Goal: Task Accomplishment & Management: Manage account settings

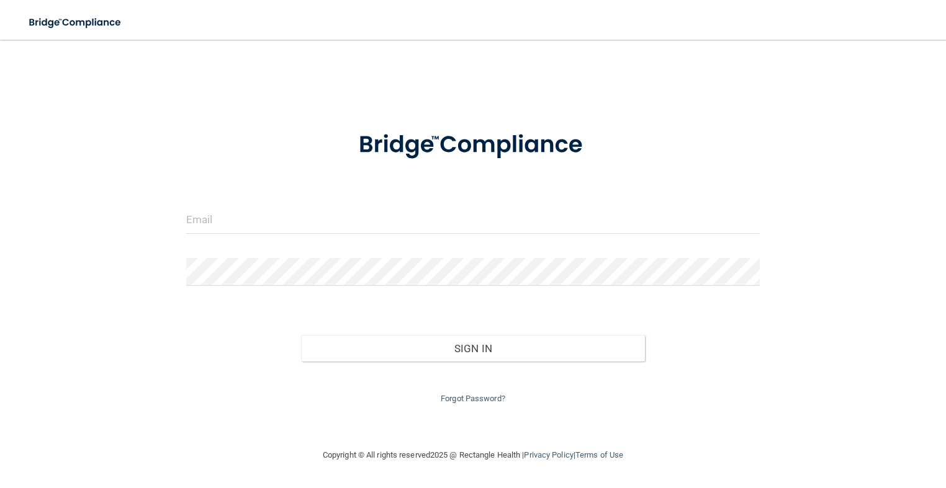
click at [356, 202] on form "Invalid email/password. You don't have permission to access that page. Sign In …" at bounding box center [473, 260] width 574 height 292
click at [371, 228] on input "email" at bounding box center [473, 220] width 574 height 28
type input "[EMAIL_ADDRESS][DOMAIN_NAME]"
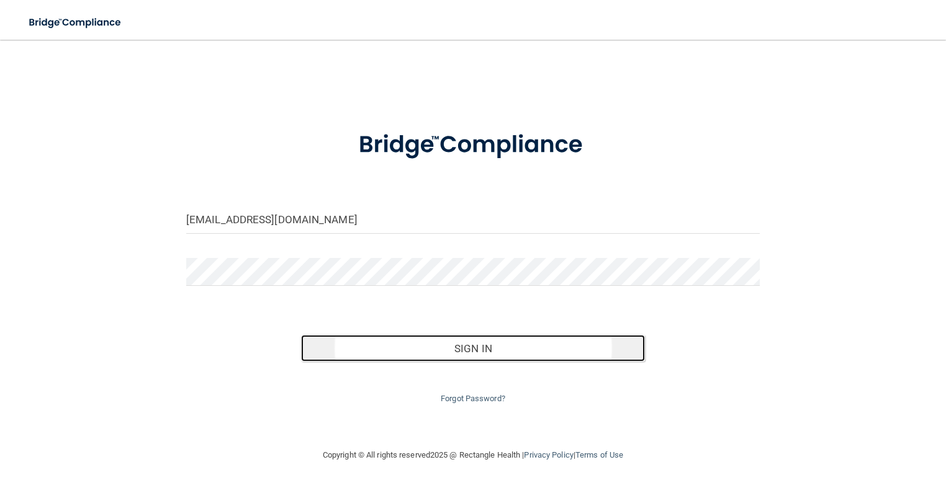
click at [405, 348] on button "Sign In" at bounding box center [473, 348] width 344 height 27
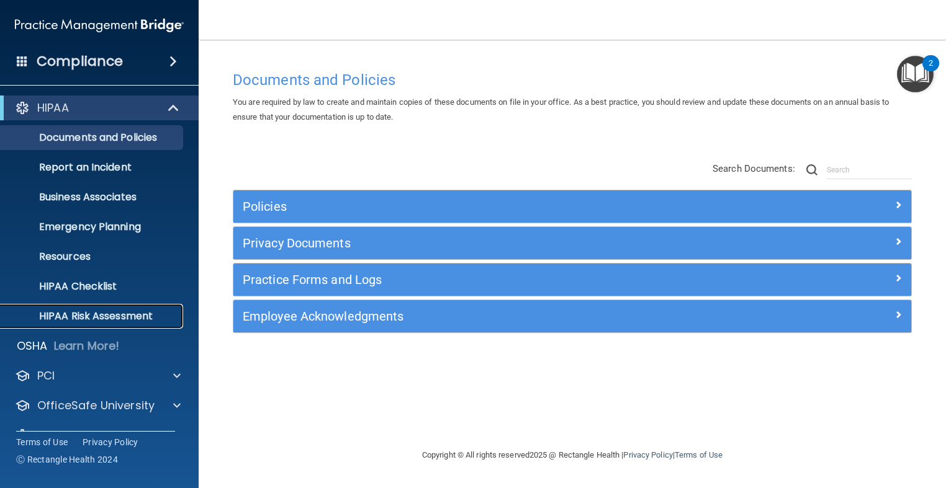
click at [83, 321] on p "HIPAA Risk Assessment" at bounding box center [92, 316] width 169 height 12
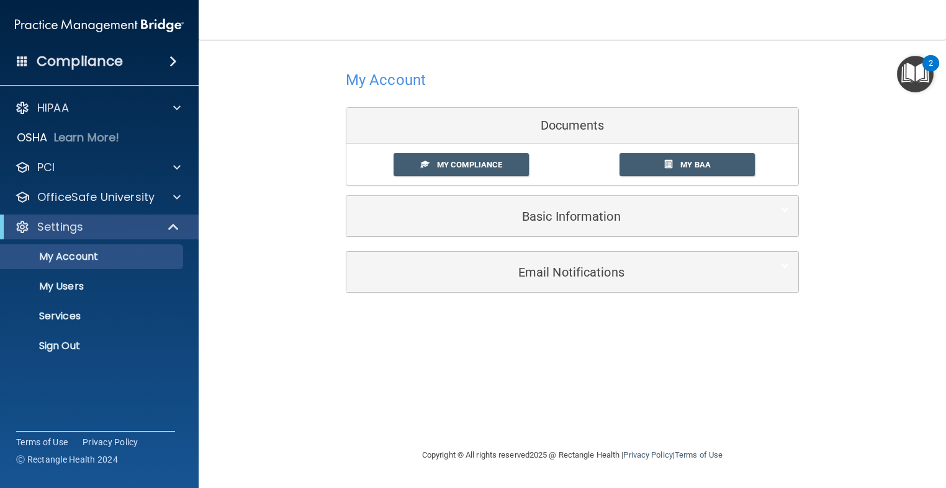
click at [503, 235] on div "Basic Information" at bounding box center [572, 216] width 452 height 40
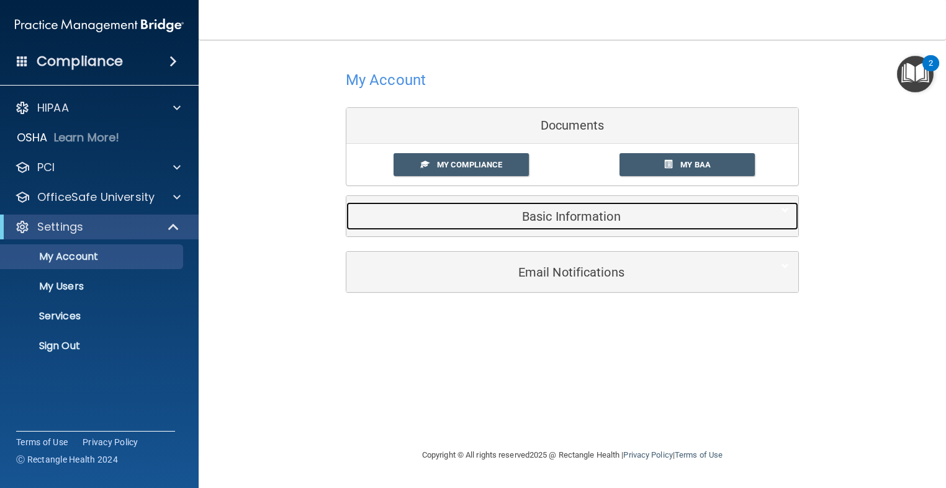
click at [488, 206] on div "Basic Information" at bounding box center [553, 216] width 414 height 28
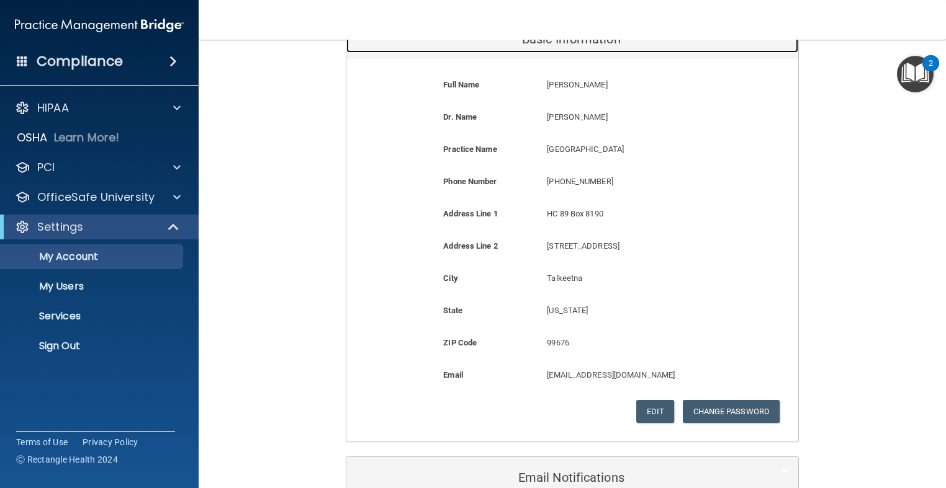
scroll to position [186, 0]
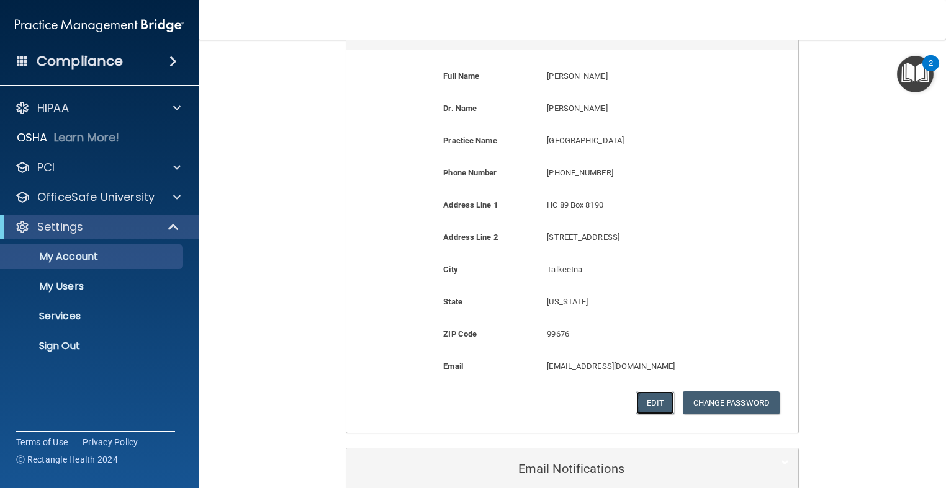
click at [647, 394] on button "Edit" at bounding box center [655, 403] width 38 height 23
select select "1"
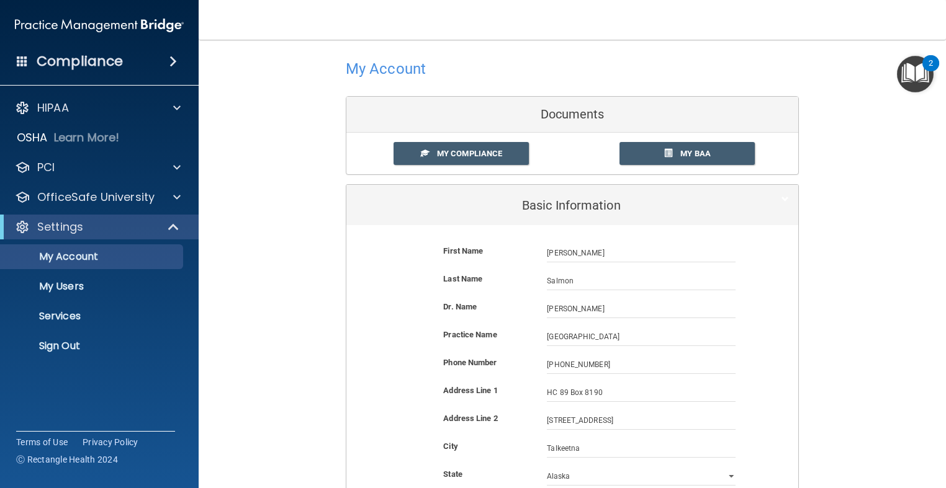
scroll to position [62, 0]
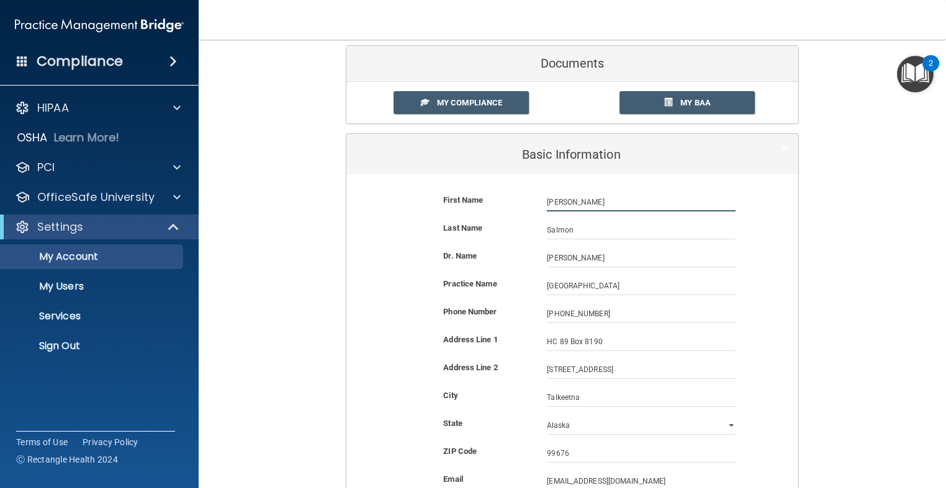
drag, startPoint x: 578, startPoint y: 205, endPoint x: 523, endPoint y: 205, distance: 55.2
click at [523, 205] on div "First Name Bronn Salmon Bronn" at bounding box center [572, 202] width 433 height 19
type input "[PERSON_NAME]"
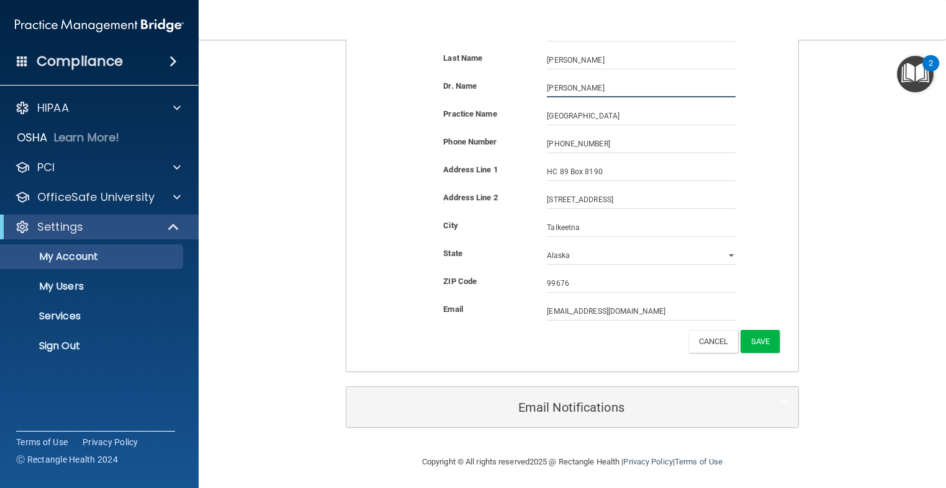
scroll to position [233, 0]
drag, startPoint x: 572, startPoint y: 312, endPoint x: 526, endPoint y: 305, distance: 47.0
click at [526, 305] on div "Email bsalmon@sunshineclinic.org bsalmon@sunshineclinic.org" at bounding box center [572, 310] width 433 height 19
type input "[EMAIL_ADDRESS][DOMAIN_NAME]"
click at [457, 361] on div "First Name Matt Reppel Matt Last Name Reppel Dr. Name Joshua Gilmore Joshua Gil…" at bounding box center [572, 186] width 452 height 367
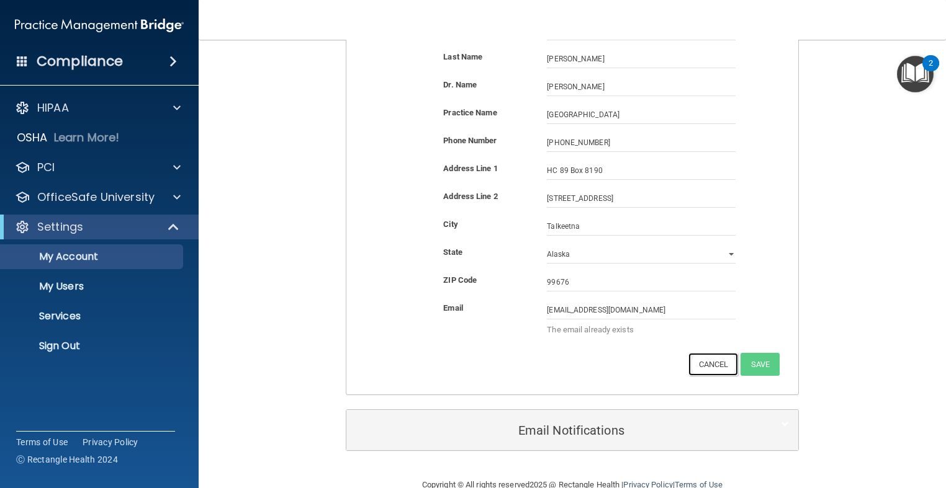
click at [706, 363] on button "Cancel" at bounding box center [713, 364] width 50 height 23
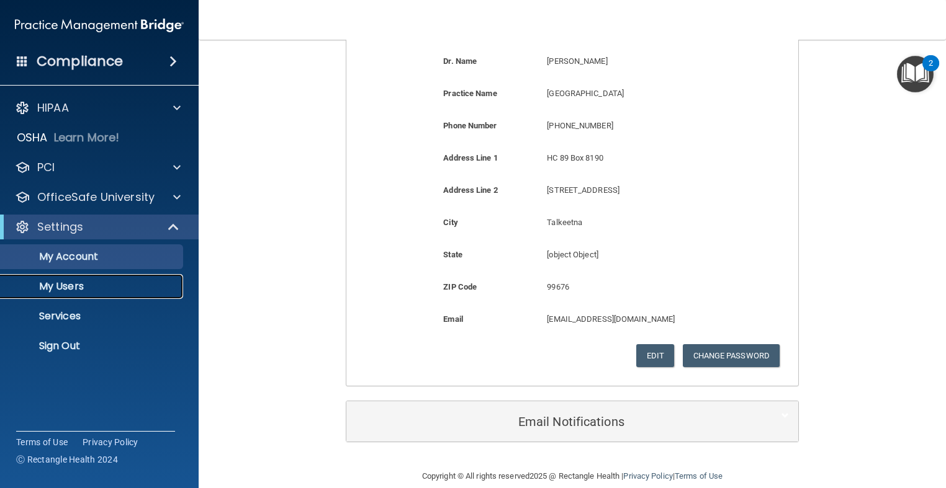
click at [70, 289] on p "My Users" at bounding box center [92, 287] width 169 height 12
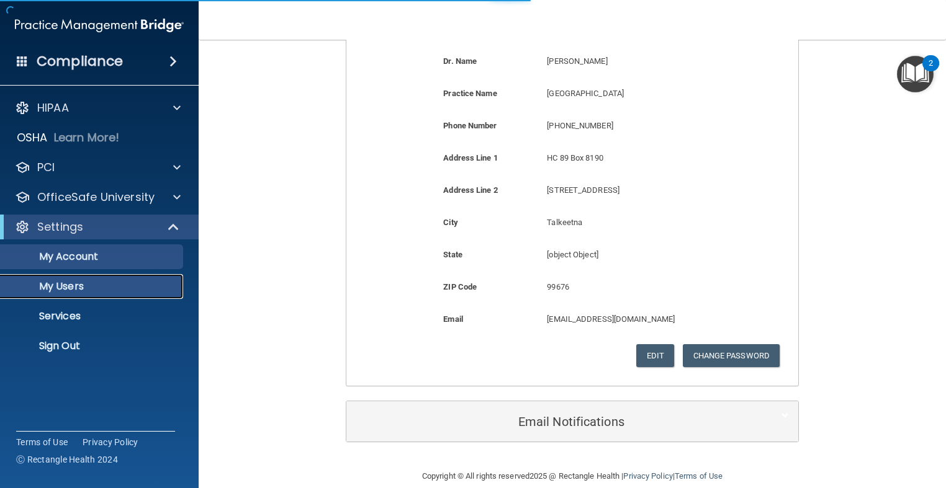
select select "20"
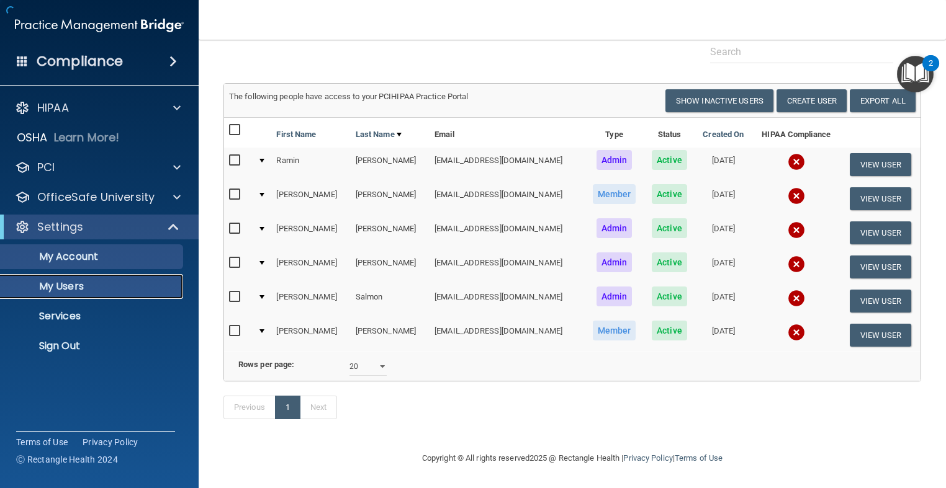
scroll to position [57, 0]
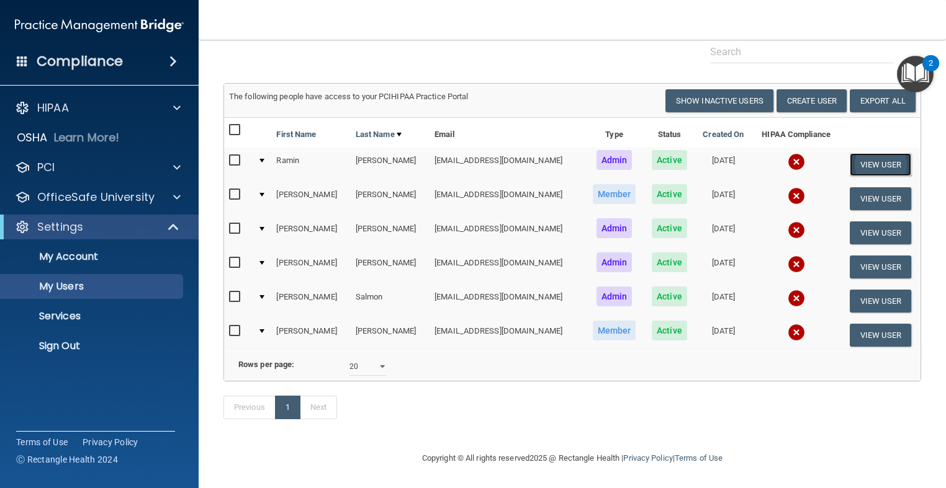
click at [866, 160] on button "View User" at bounding box center [880, 164] width 61 height 23
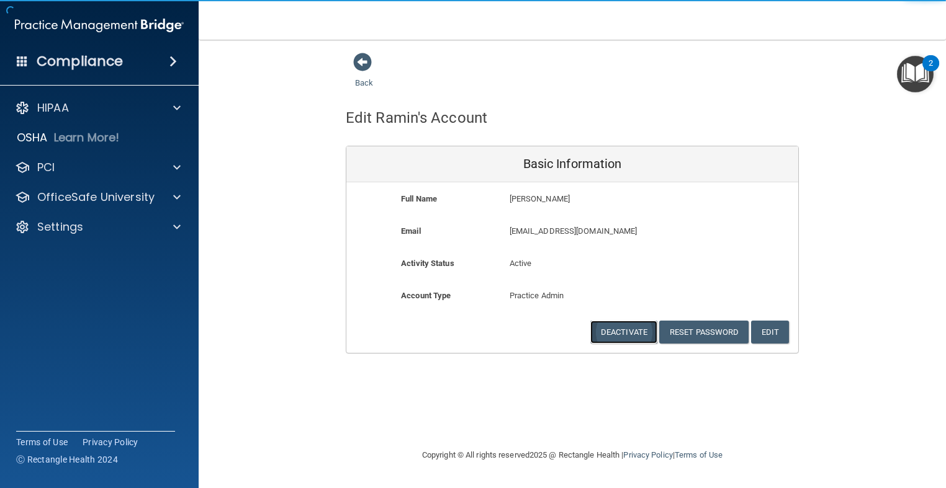
click at [639, 336] on button "Deactivate" at bounding box center [623, 332] width 67 height 23
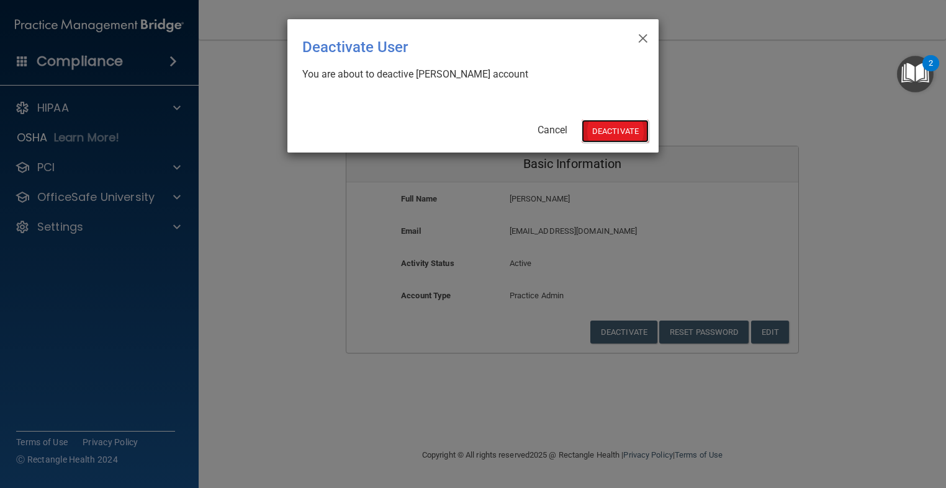
click at [605, 127] on button "Deactivate" at bounding box center [615, 131] width 67 height 23
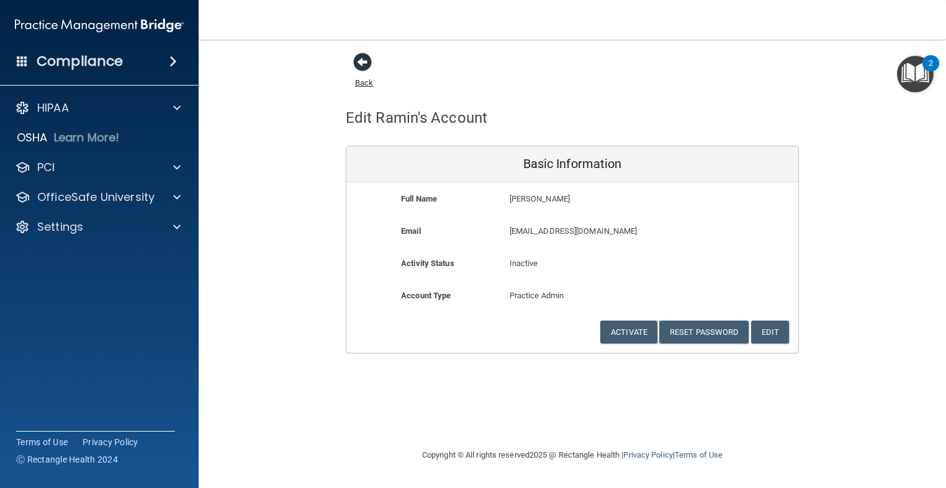
click at [356, 61] on span at bounding box center [362, 62] width 19 height 19
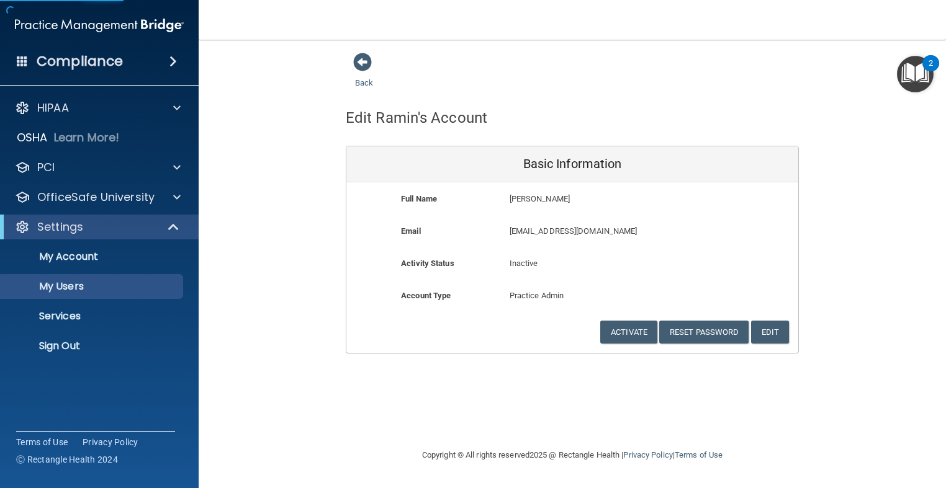
select select "20"
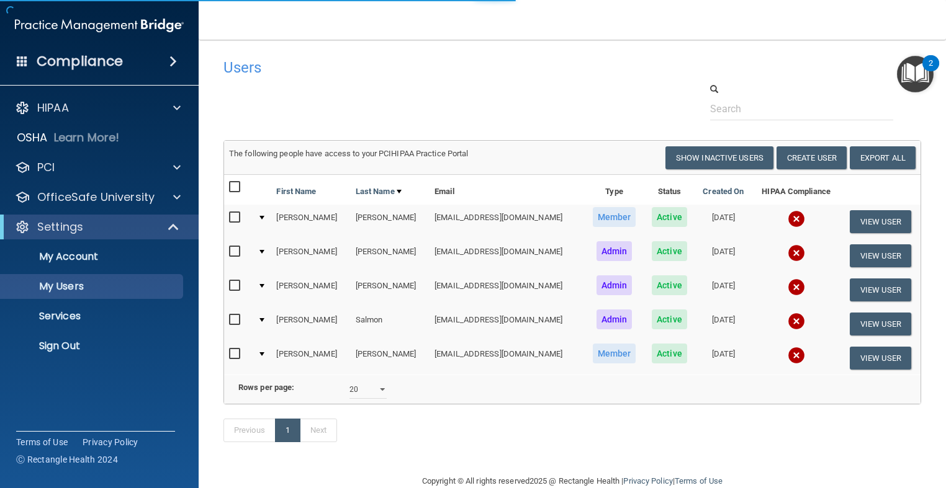
scroll to position [39, 0]
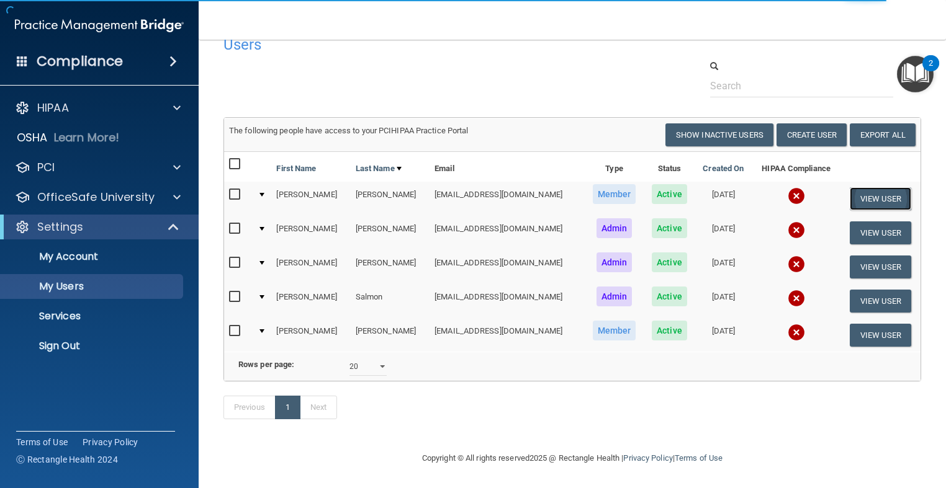
click at [864, 187] on button "View User" at bounding box center [880, 198] width 61 height 23
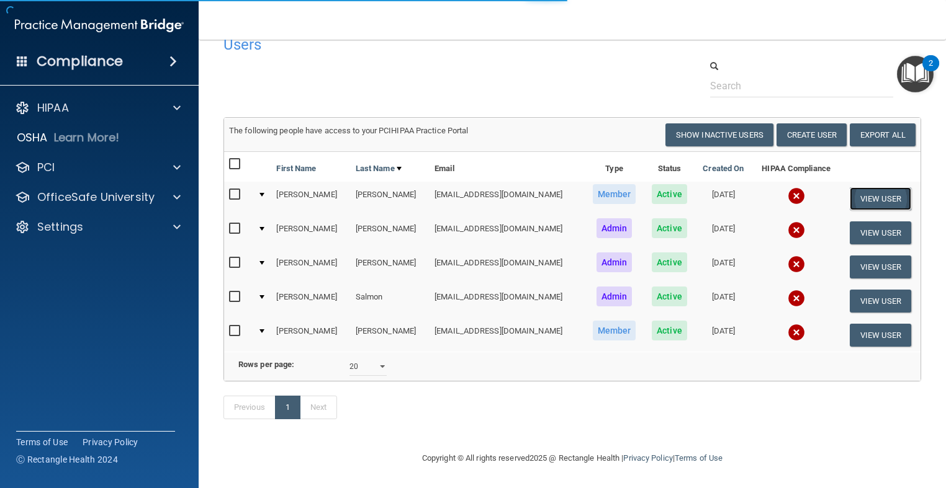
click at [863, 187] on button "View User" at bounding box center [880, 198] width 61 height 23
click at [869, 187] on button "View User" at bounding box center [880, 198] width 61 height 23
click at [870, 187] on button "View User" at bounding box center [880, 198] width 61 height 23
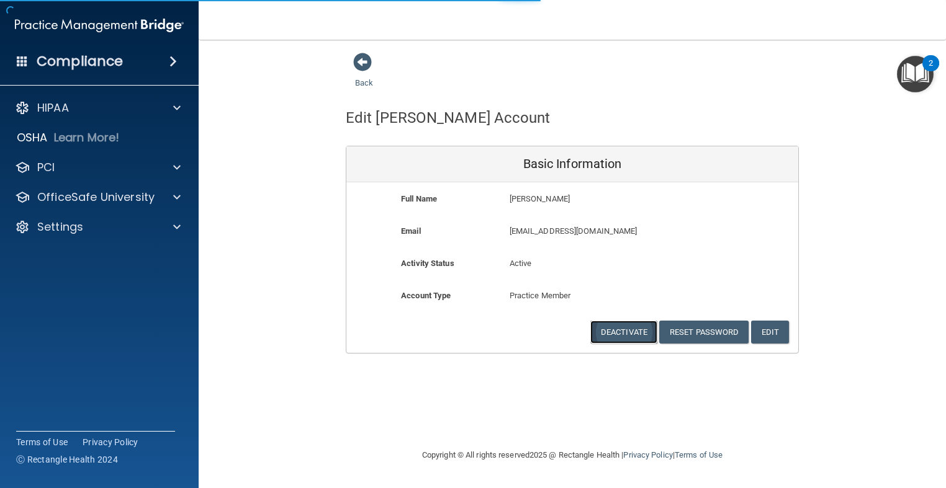
click at [637, 333] on button "Deactivate" at bounding box center [623, 332] width 67 height 23
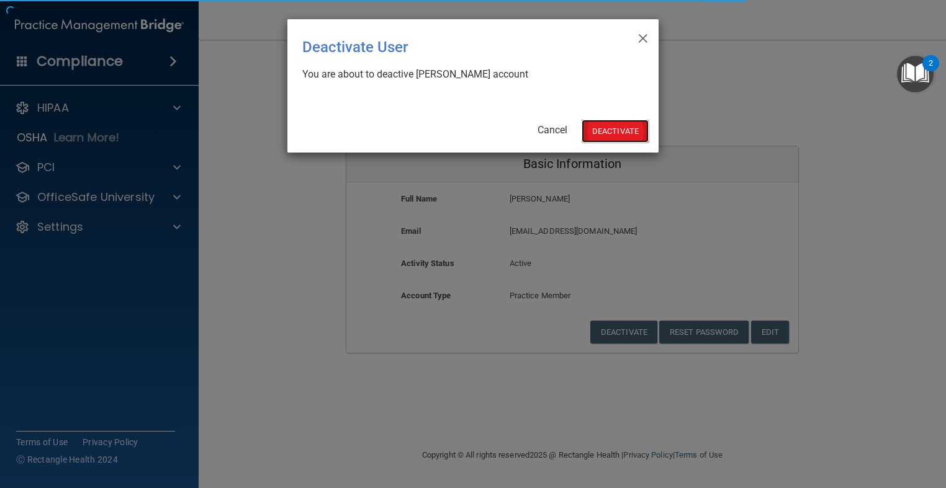
click at [601, 132] on button "Deactivate" at bounding box center [615, 131] width 67 height 23
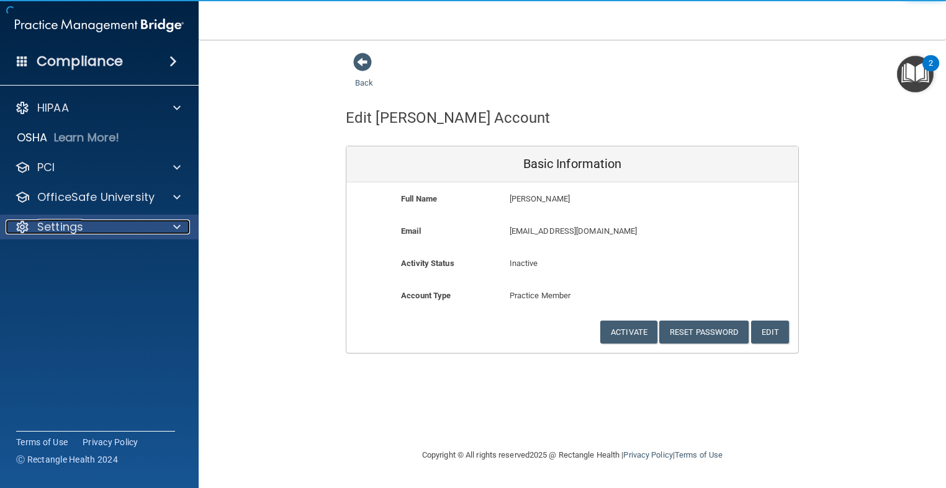
click at [96, 223] on div "Settings" at bounding box center [83, 227] width 154 height 15
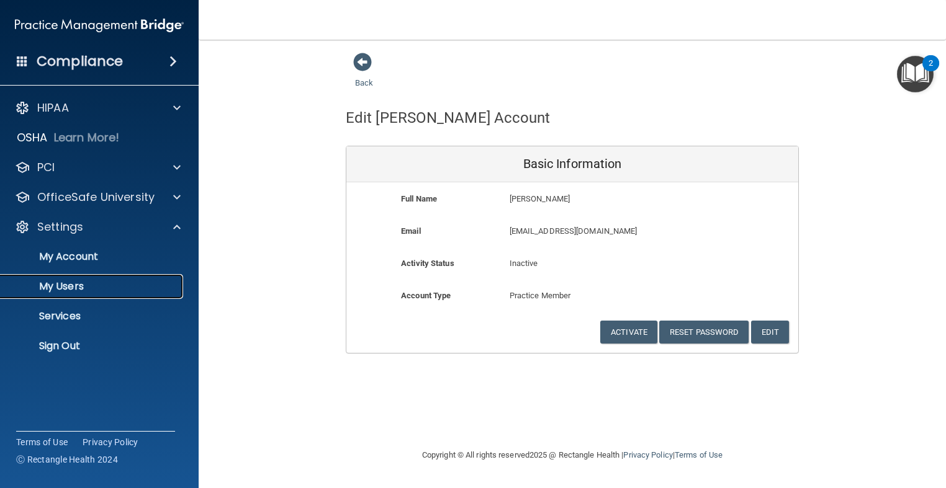
click at [97, 282] on p "My Users" at bounding box center [92, 287] width 169 height 12
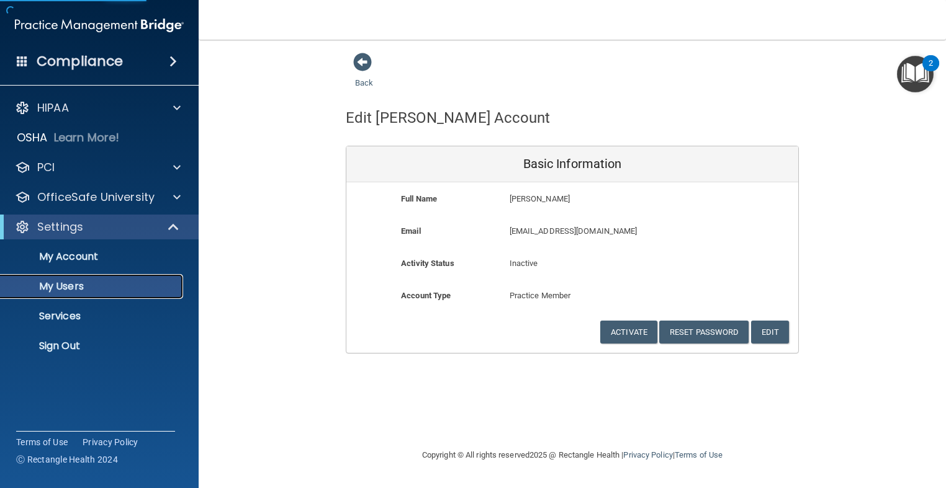
select select "20"
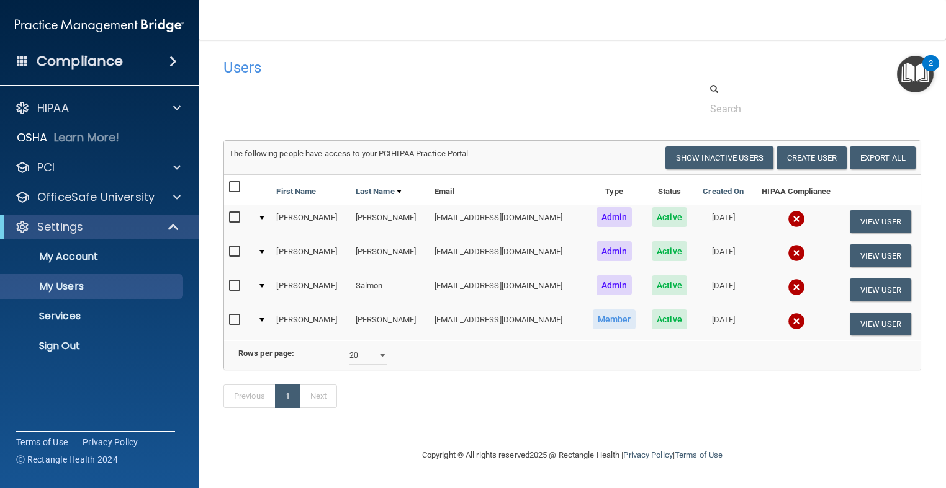
drag, startPoint x: 647, startPoint y: 204, endPoint x: 629, endPoint y: 114, distance: 91.2
click at [629, 114] on div at bounding box center [572, 102] width 716 height 38
click at [804, 158] on button "Create User" at bounding box center [811, 157] width 70 height 23
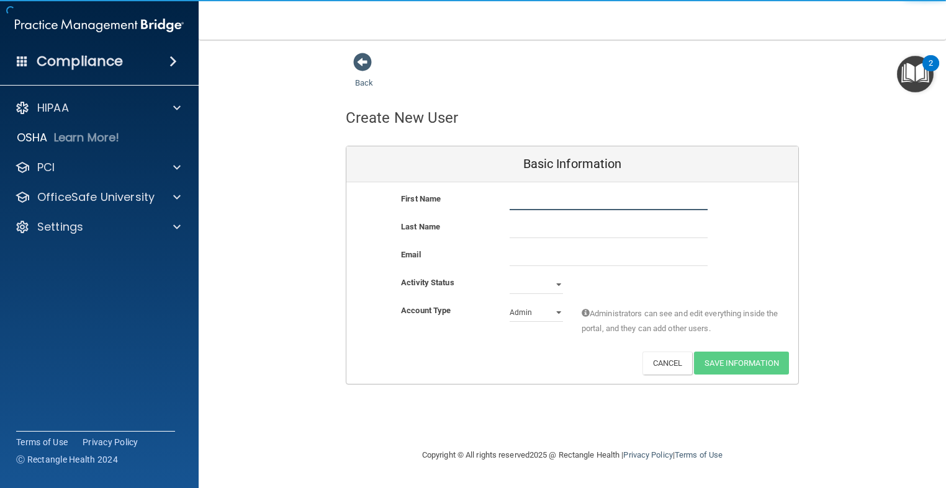
click at [559, 199] on input "text" at bounding box center [609, 201] width 198 height 19
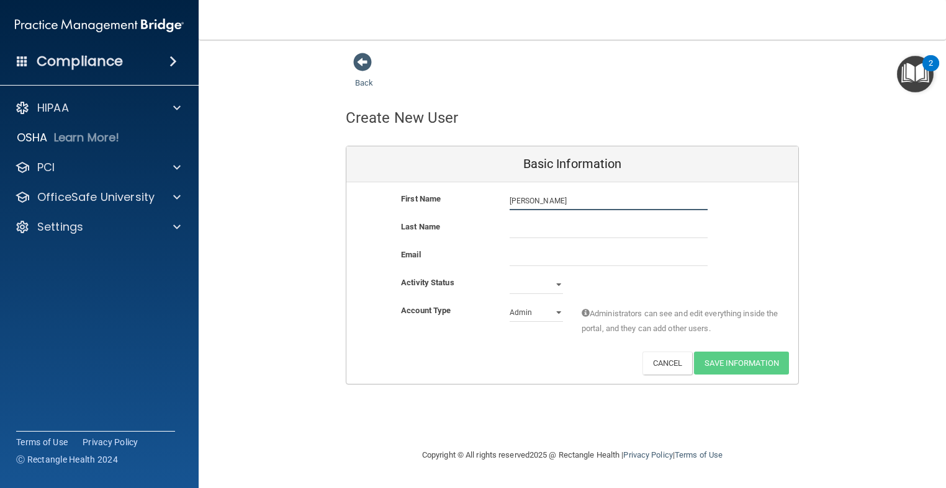
type input "[PERSON_NAME]"
type input "D"
type input "[PERSON_NAME]"
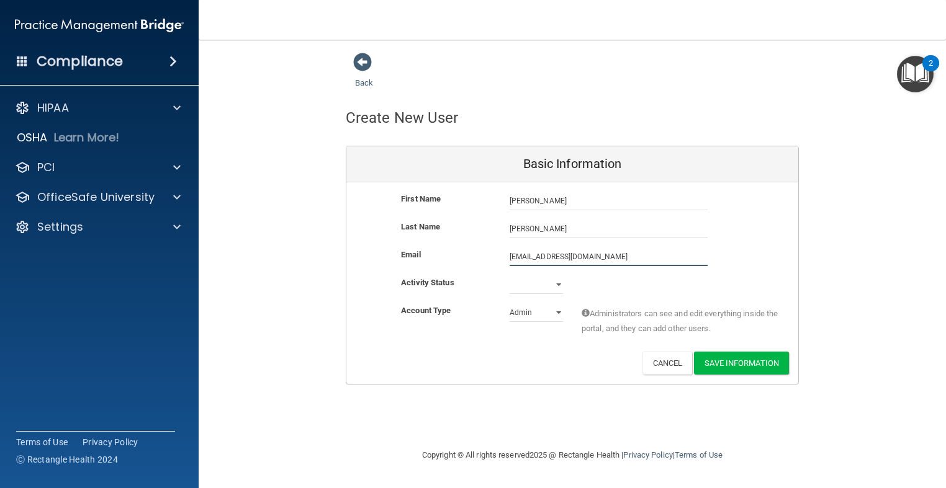
type input "[EMAIL_ADDRESS][DOMAIN_NAME]"
click at [350, 385] on div "Back Create New User Basic Information First Name Joel Stigliano Joel Last Name…" at bounding box center [572, 244] width 698 height 384
click at [534, 276] on select "Active Inactive" at bounding box center [536, 285] width 53 height 19
select select "active"
click at [510, 276] on select "Active Inactive" at bounding box center [536, 285] width 53 height 19
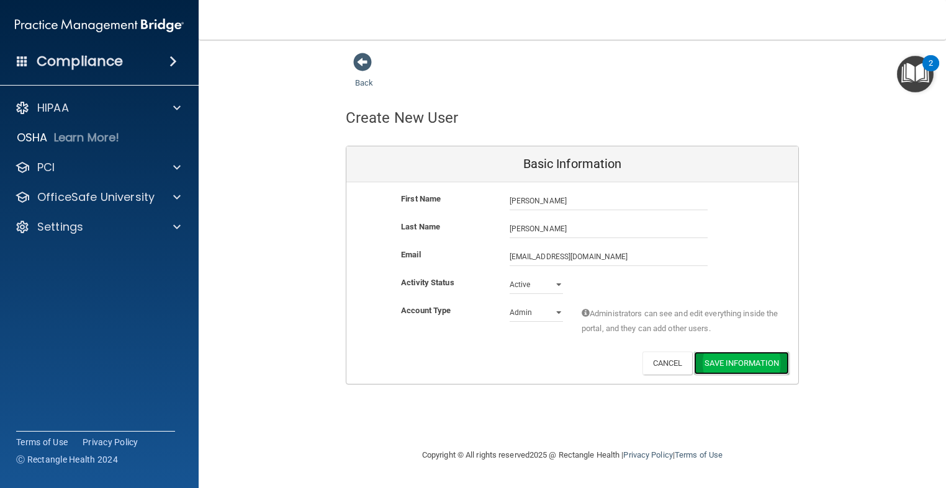
click at [754, 364] on button "Save Information" at bounding box center [741, 363] width 95 height 23
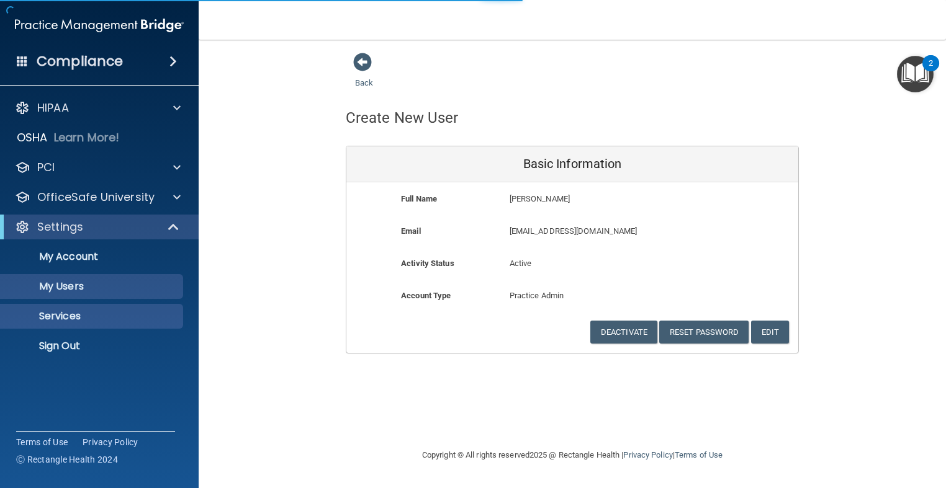
select select "20"
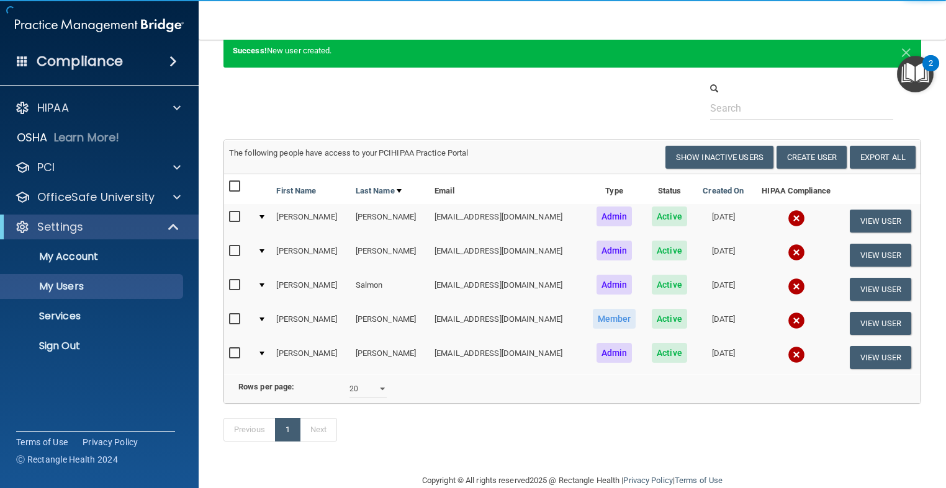
scroll to position [87, 0]
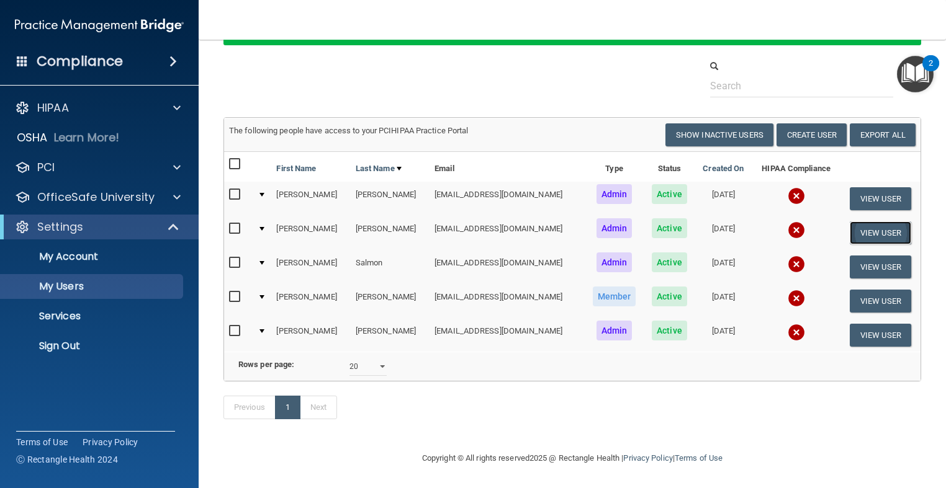
click at [868, 222] on button "View User" at bounding box center [880, 233] width 61 height 23
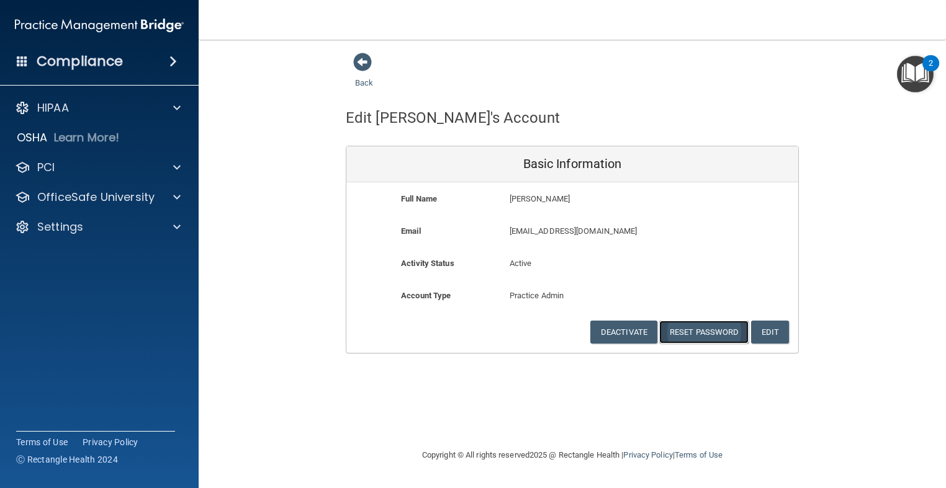
click at [701, 331] on button "Reset Password" at bounding box center [703, 332] width 89 height 23
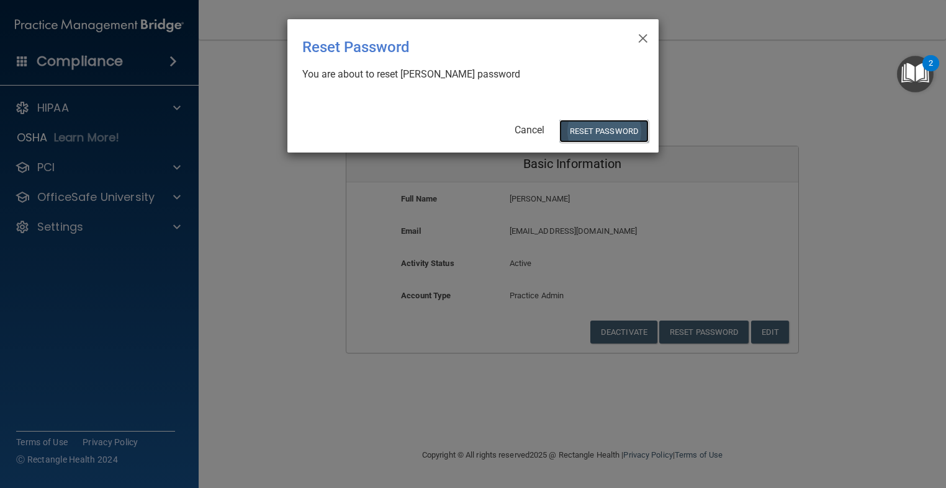
click at [618, 132] on button "Reset Password" at bounding box center [603, 131] width 89 height 23
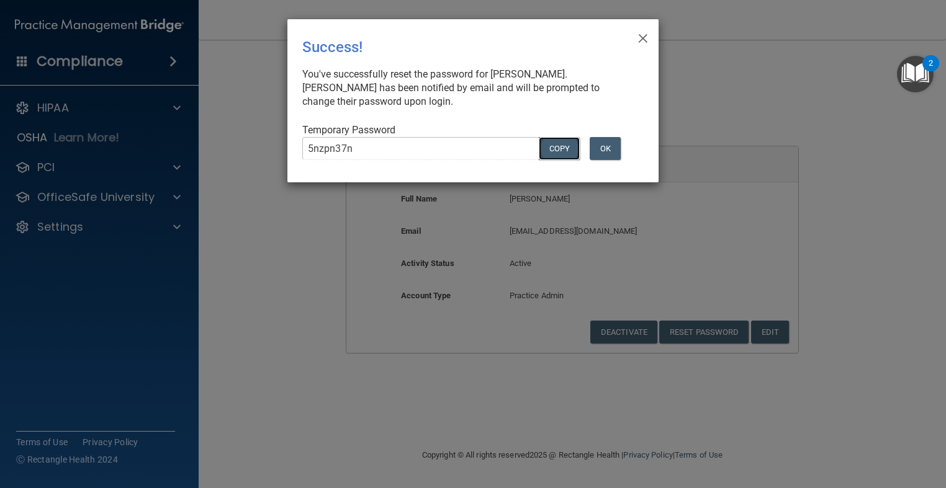
click at [550, 142] on button "COPY" at bounding box center [559, 148] width 41 height 23
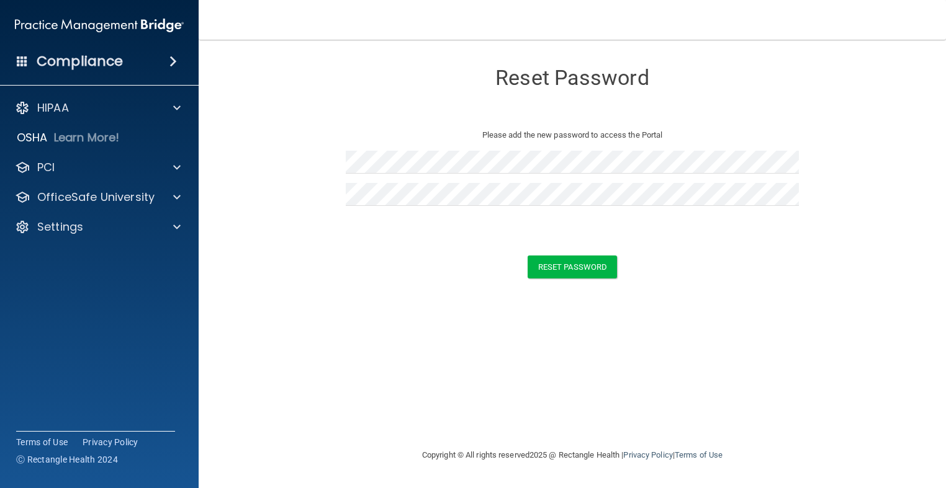
click at [648, 281] on form "Reset Password Please add the new password to access the Portal Reset Password …" at bounding box center [572, 172] width 698 height 241
click at [551, 268] on button "Reset Password" at bounding box center [572, 267] width 89 height 23
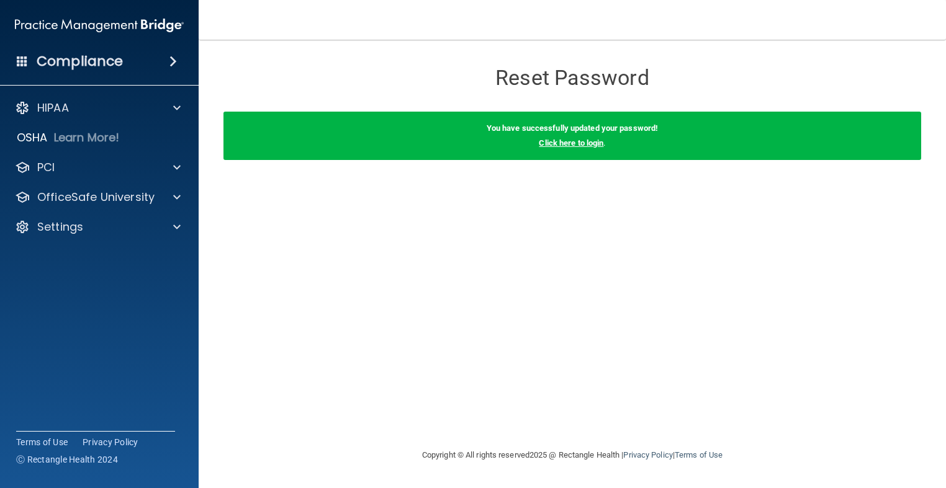
click at [577, 146] on link "Click here to login" at bounding box center [571, 142] width 65 height 9
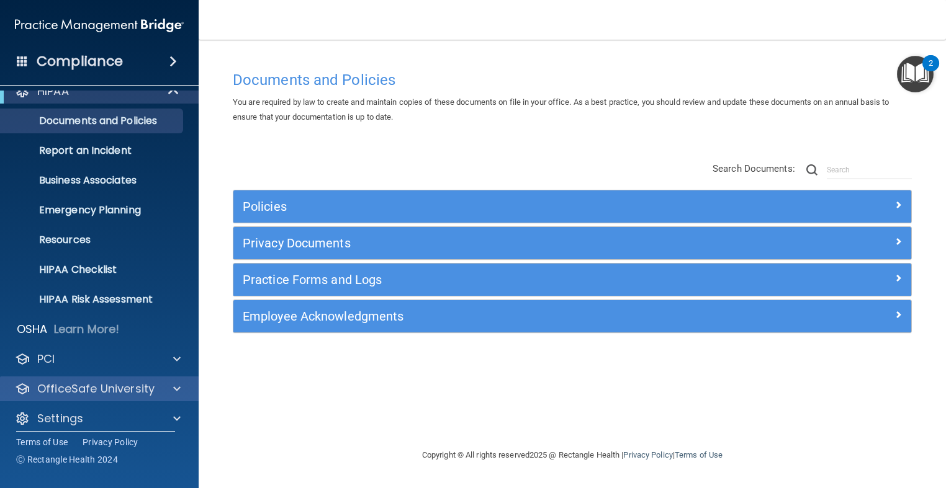
scroll to position [26, 0]
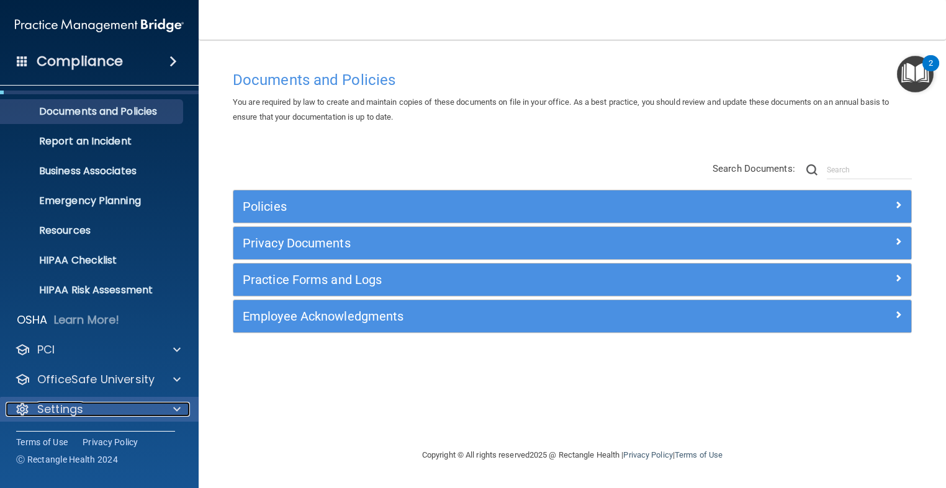
click at [75, 410] on p "Settings" at bounding box center [60, 409] width 46 height 15
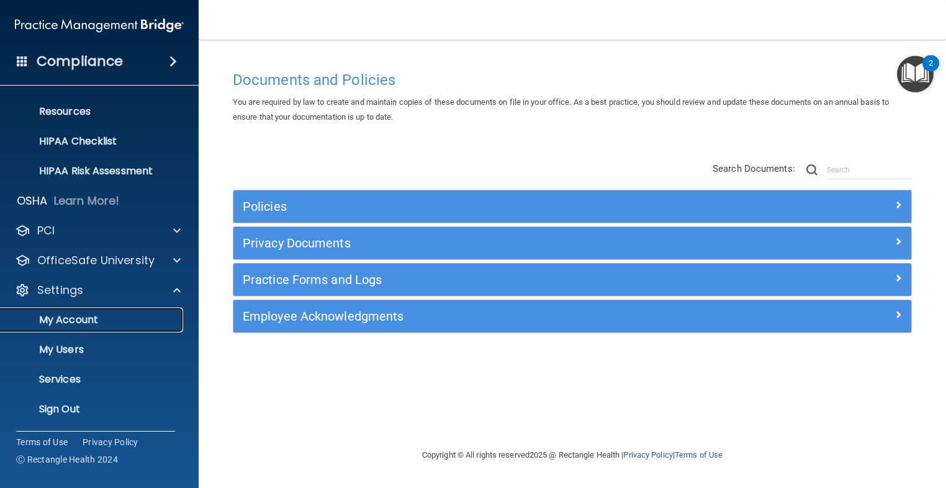
click at [90, 322] on p "My Account" at bounding box center [92, 320] width 169 height 12
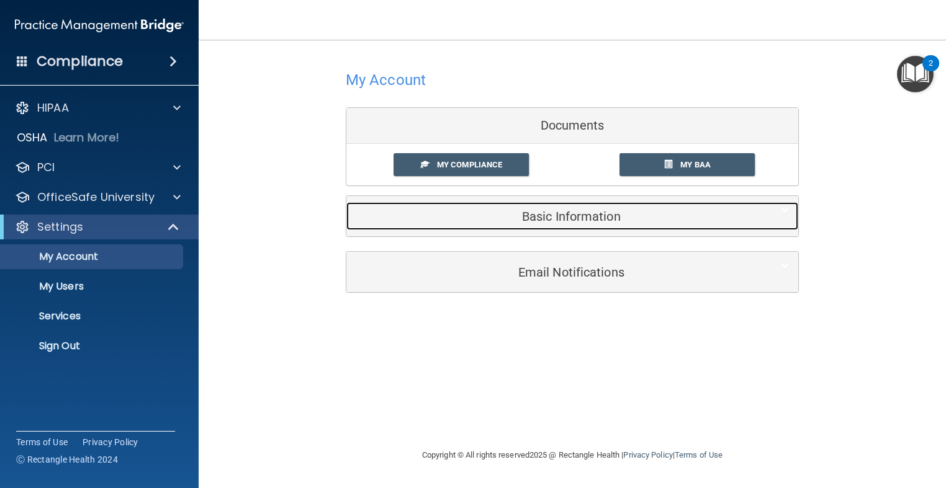
click at [469, 215] on h5 "Basic Information" at bounding box center [553, 217] width 395 height 14
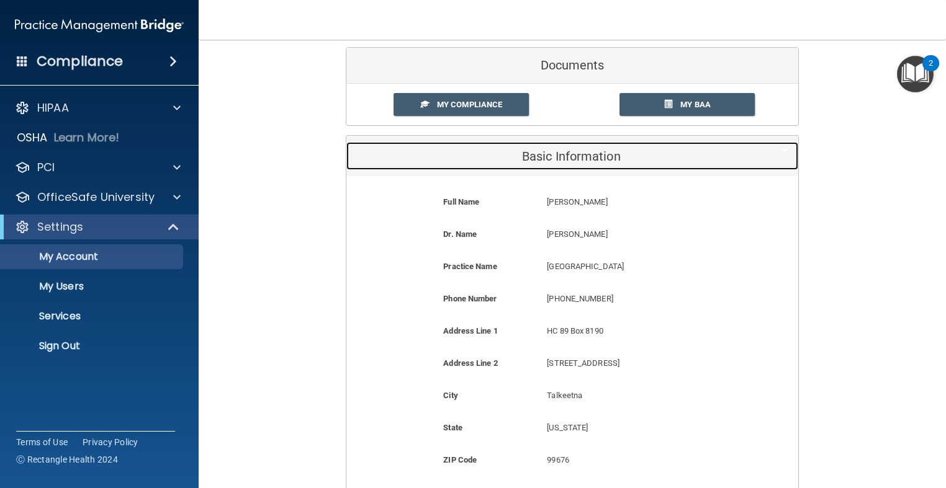
scroll to position [248, 0]
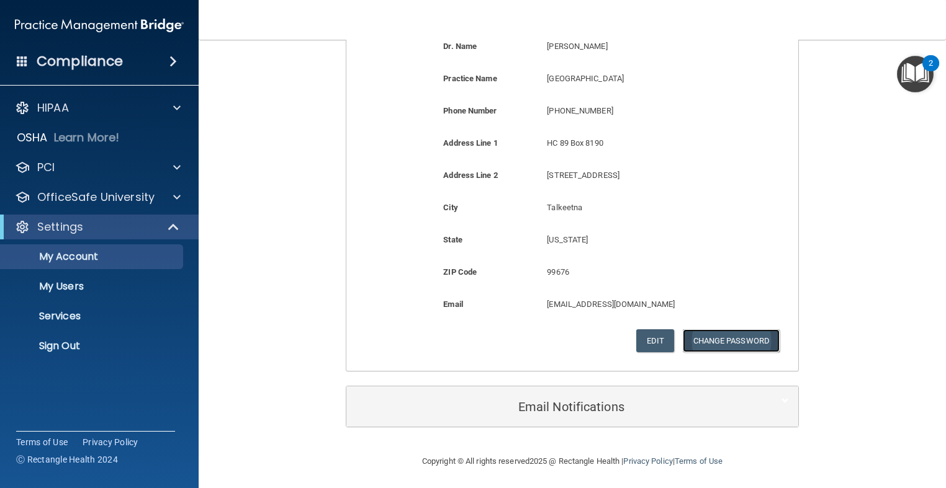
click at [742, 346] on button "Change Password" at bounding box center [731, 341] width 97 height 23
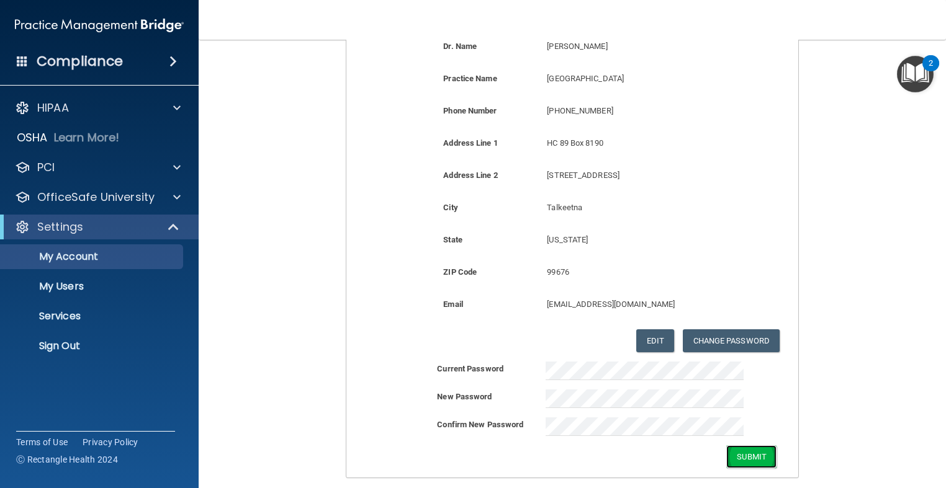
click at [741, 452] on button "Submit" at bounding box center [751, 457] width 50 height 23
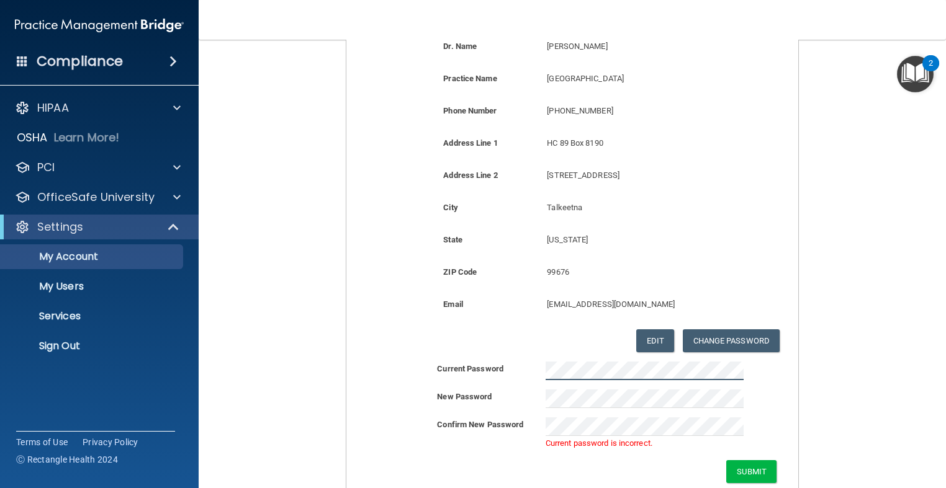
click at [510, 362] on div "Current Password" at bounding box center [572, 371] width 452 height 19
click at [785, 152] on div "Full Name [PERSON_NAME] [PERSON_NAME] Last Name [PERSON_NAME] Dr. Name [PERSON_…" at bounding box center [572, 240] width 452 height 505
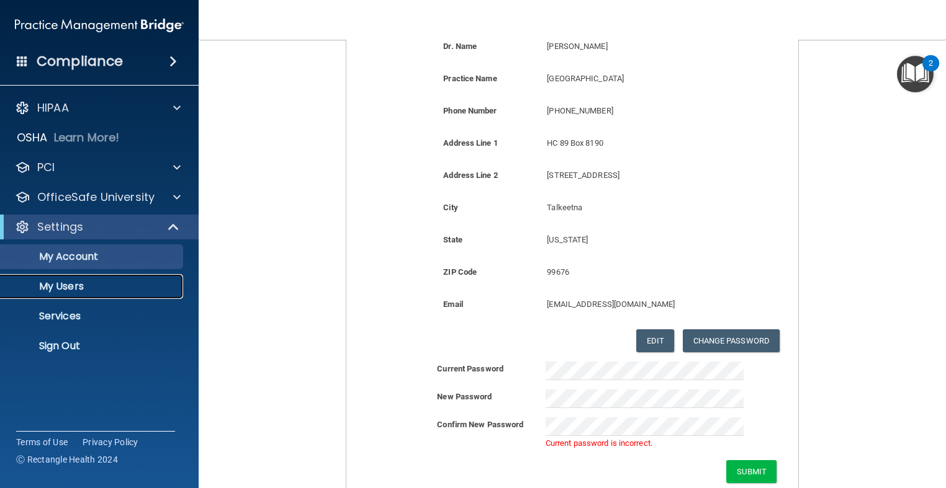
click at [89, 289] on p "My Users" at bounding box center [92, 287] width 169 height 12
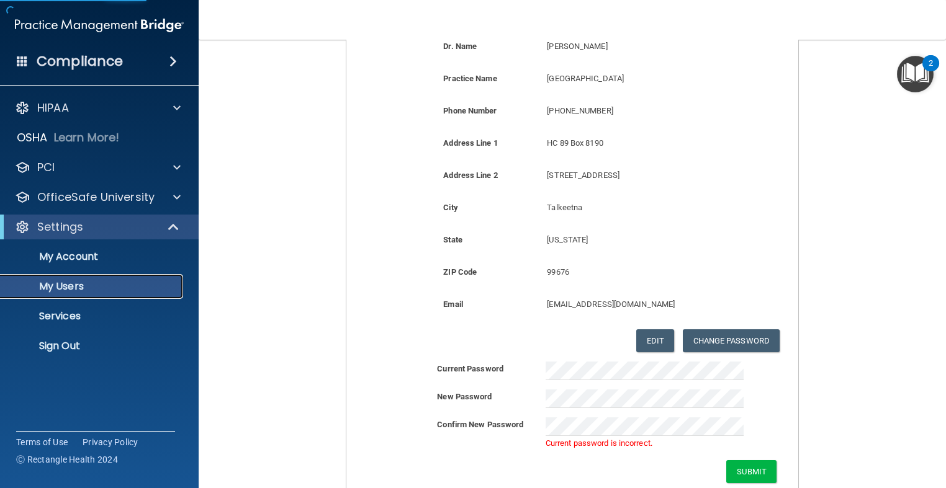
select select "20"
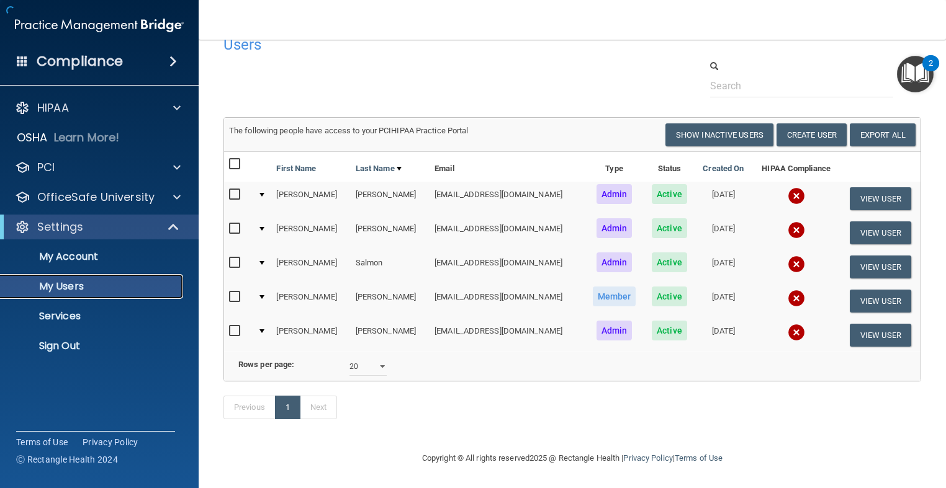
scroll to position [39, 0]
click at [499, 69] on div at bounding box center [572, 79] width 716 height 38
click at [245, 60] on div at bounding box center [572, 79] width 716 height 38
